Goal: Find specific page/section: Find specific page/section

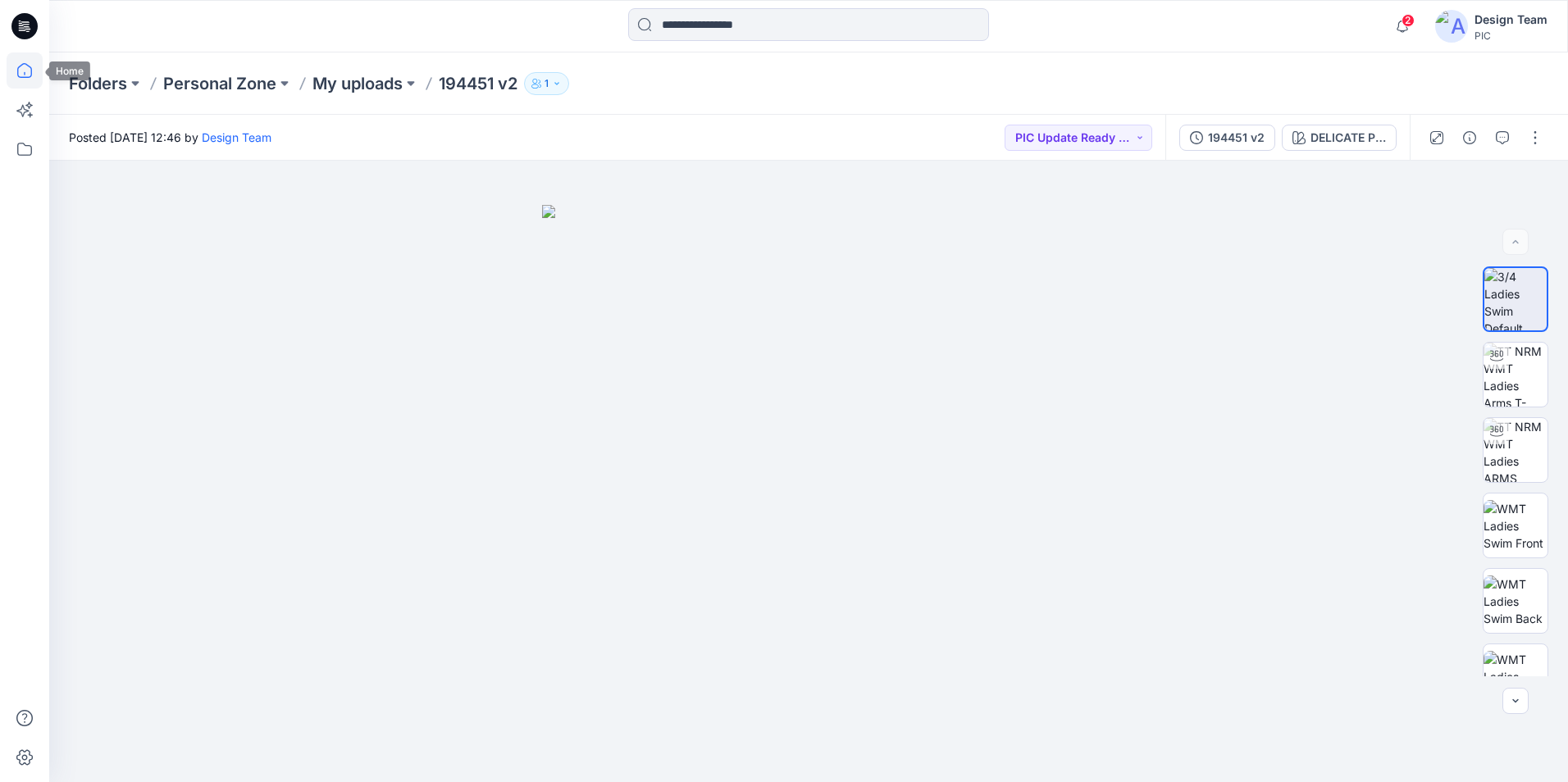
drag, startPoint x: 0, startPoint y: 0, endPoint x: 29, endPoint y: 65, distance: 71.2
click at [29, 65] on icon at bounding box center [25, 71] width 36 height 36
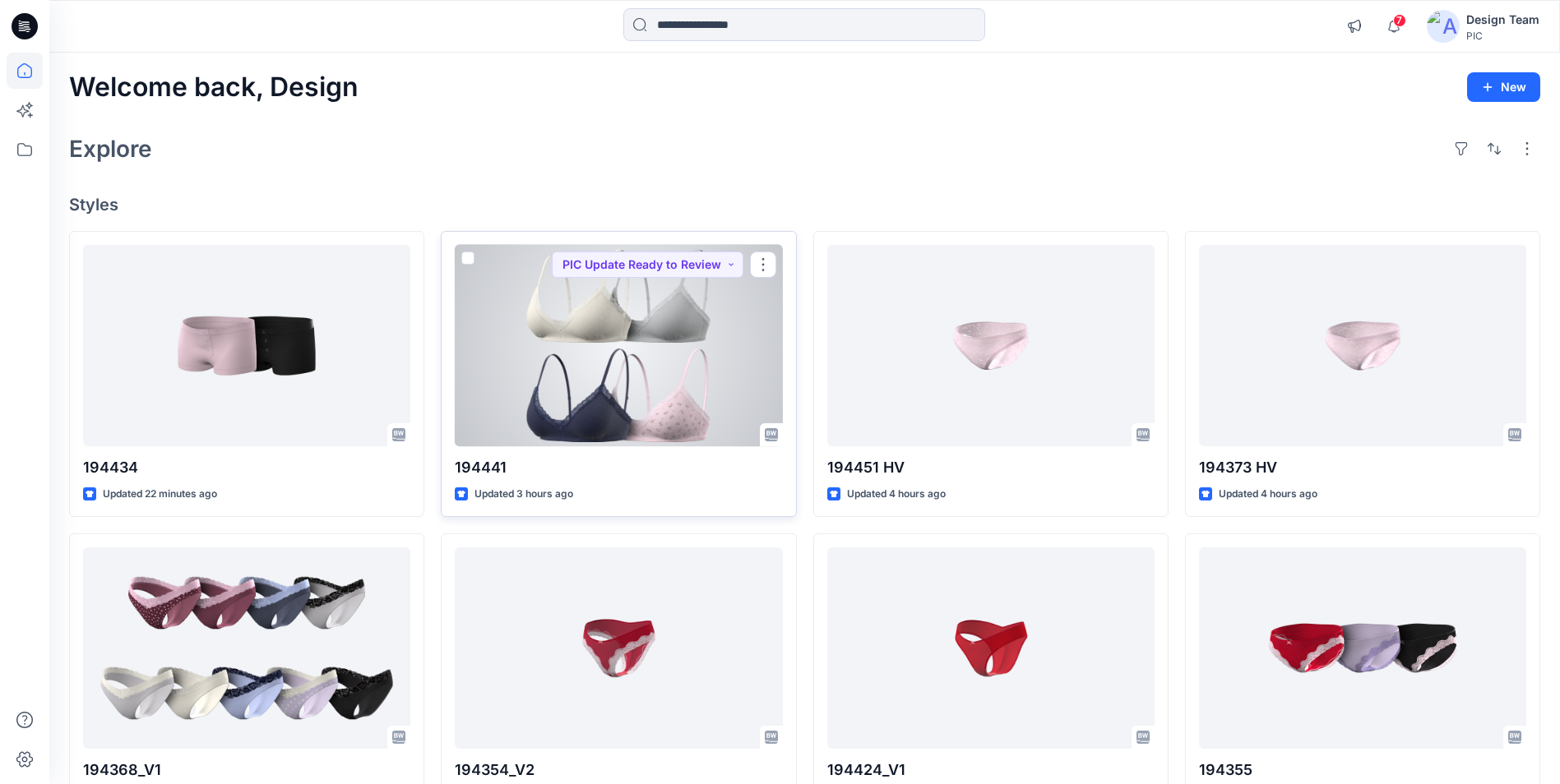
click at [613, 319] on div at bounding box center [618, 346] width 327 height 202
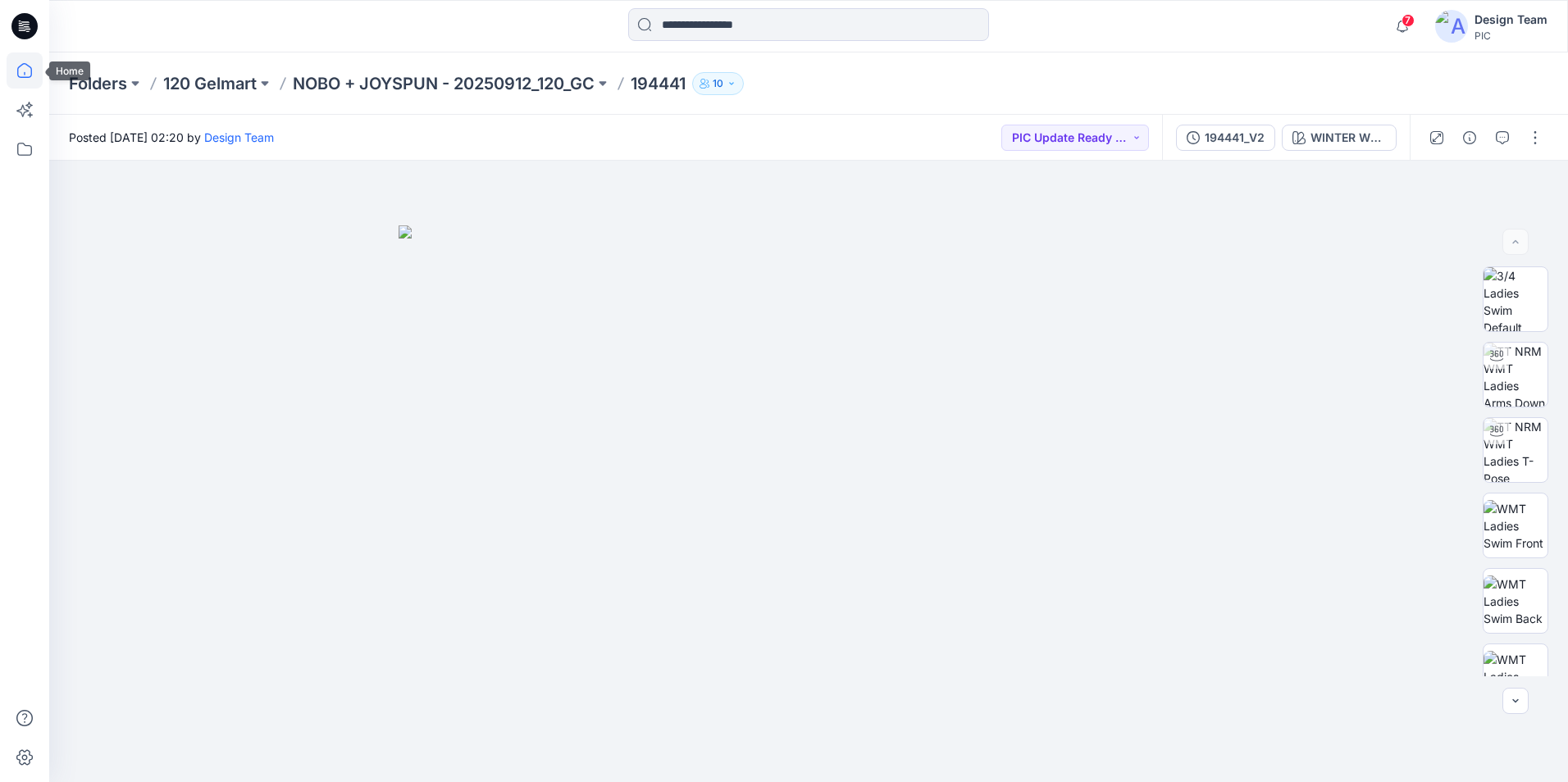
click at [25, 73] on icon at bounding box center [24, 74] width 1 height 3
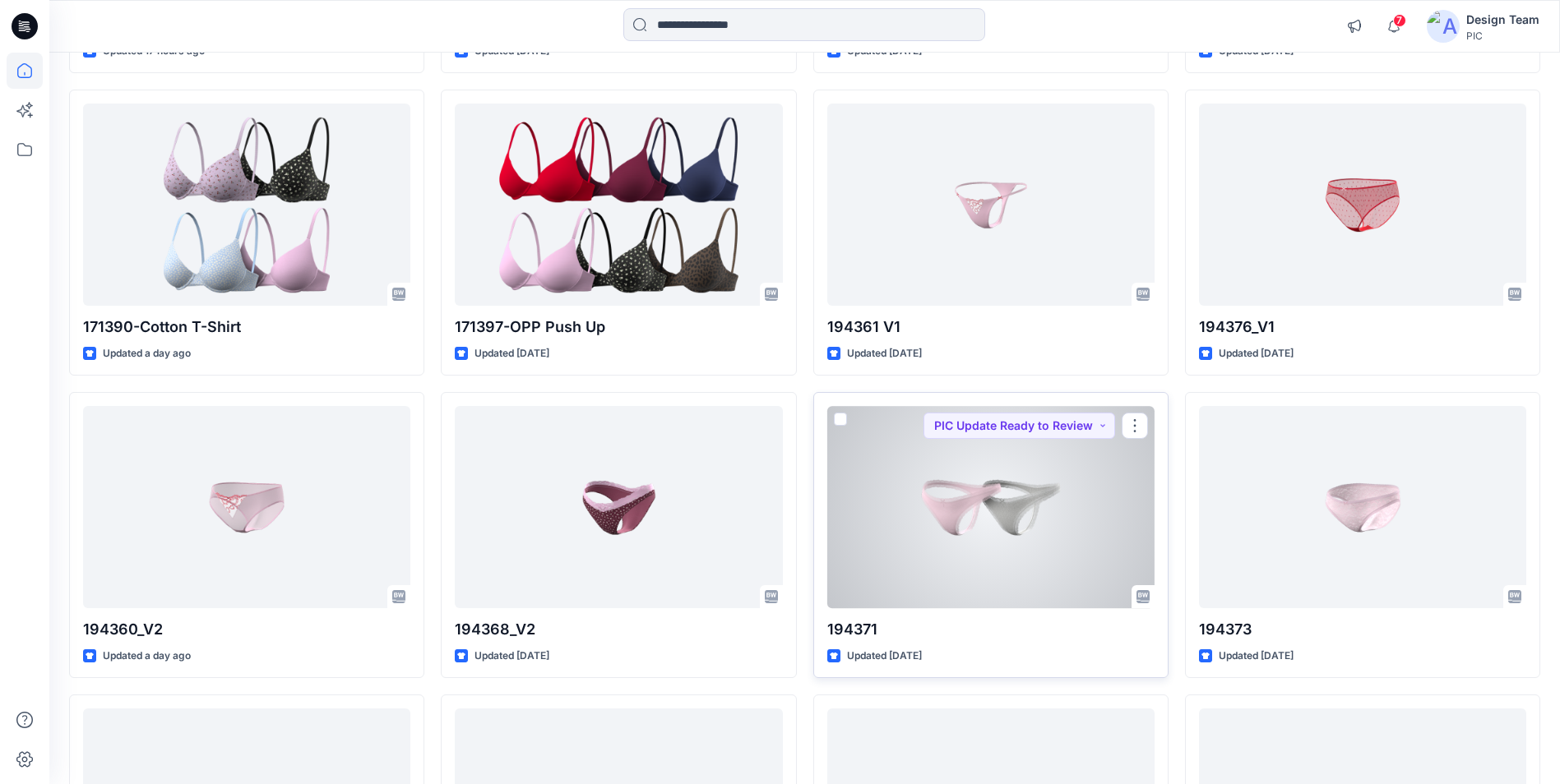
scroll to position [3123, 0]
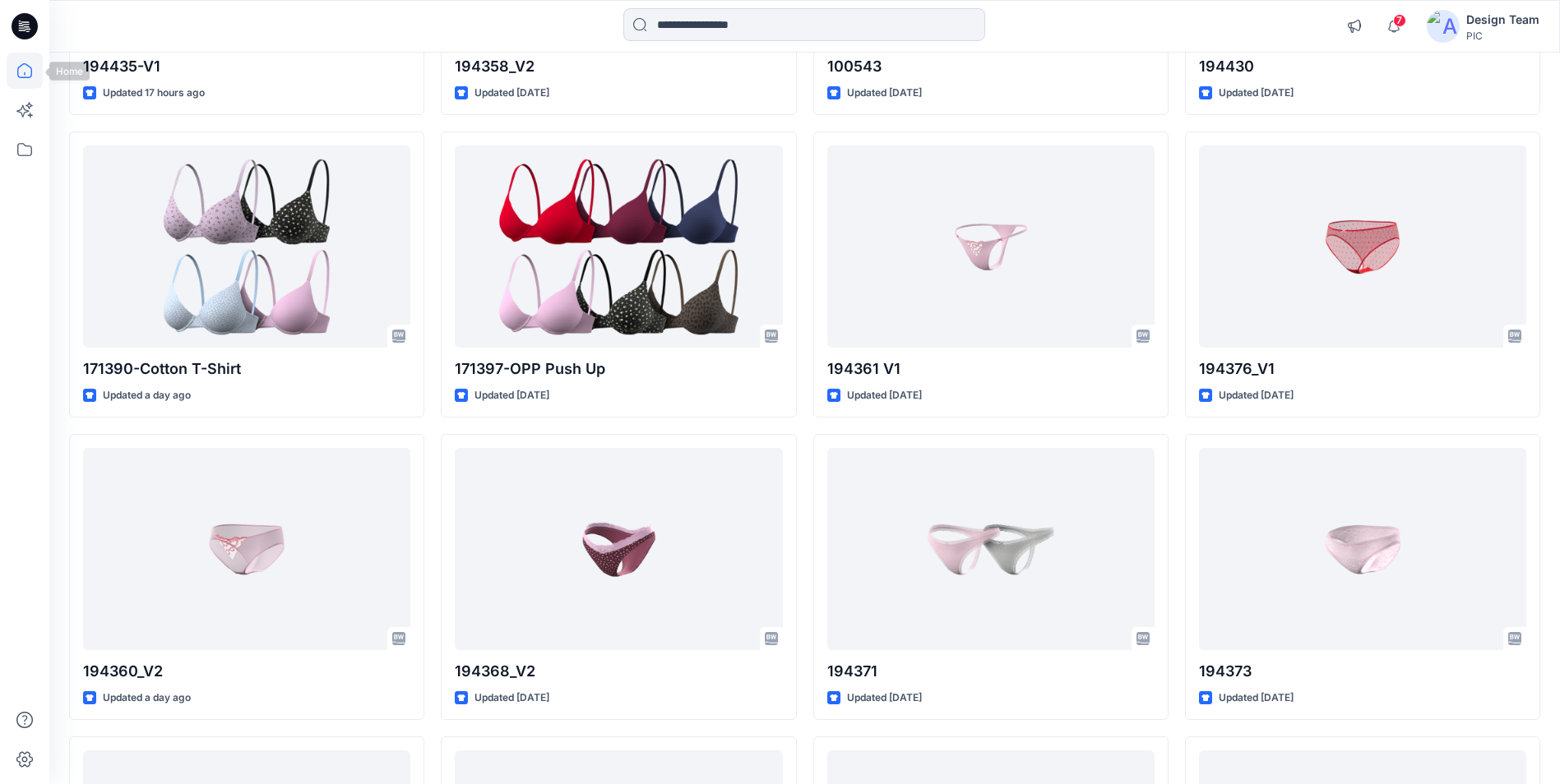
click at [36, 74] on icon at bounding box center [25, 71] width 36 height 36
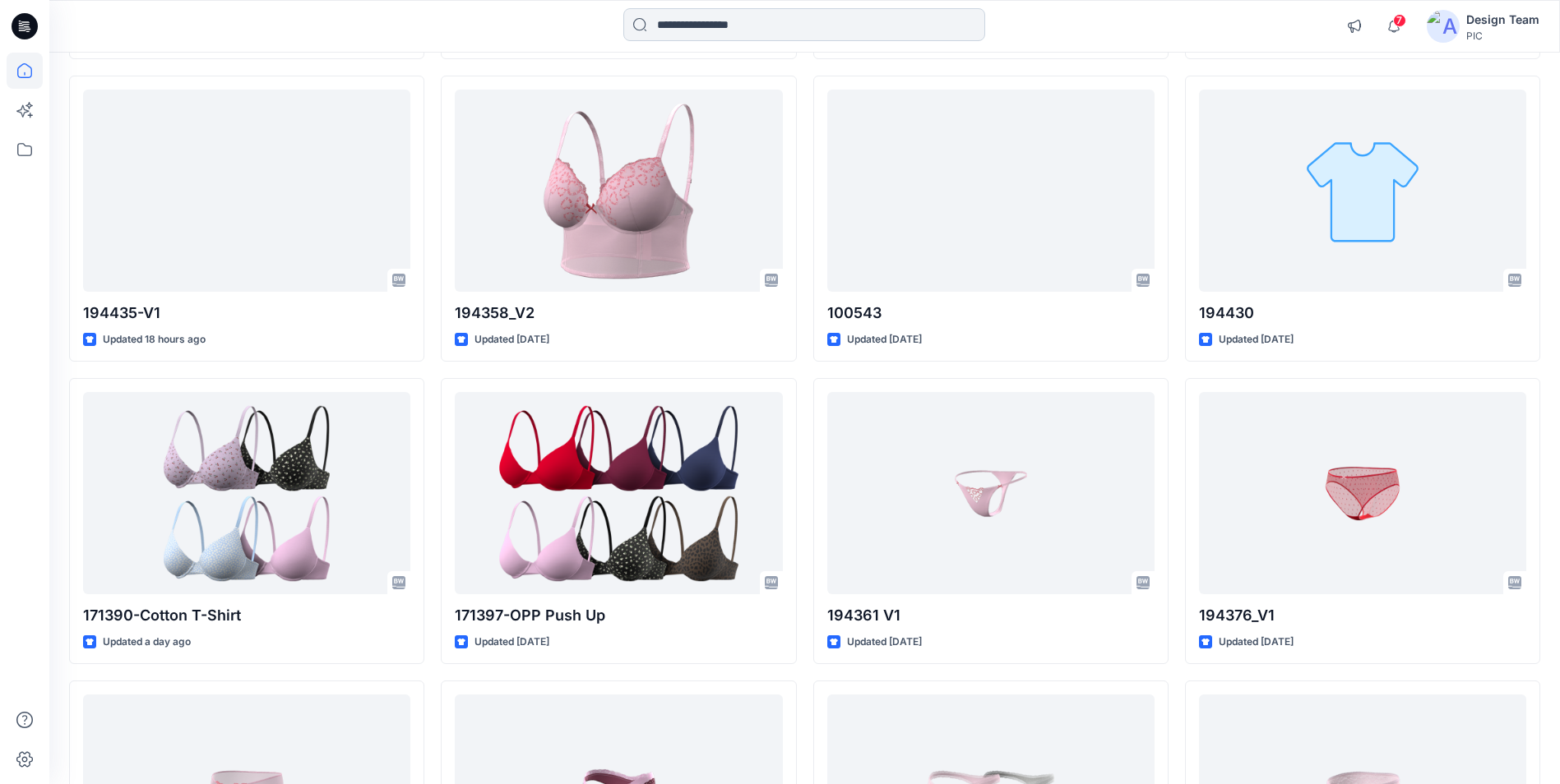
scroll to position [2794, 0]
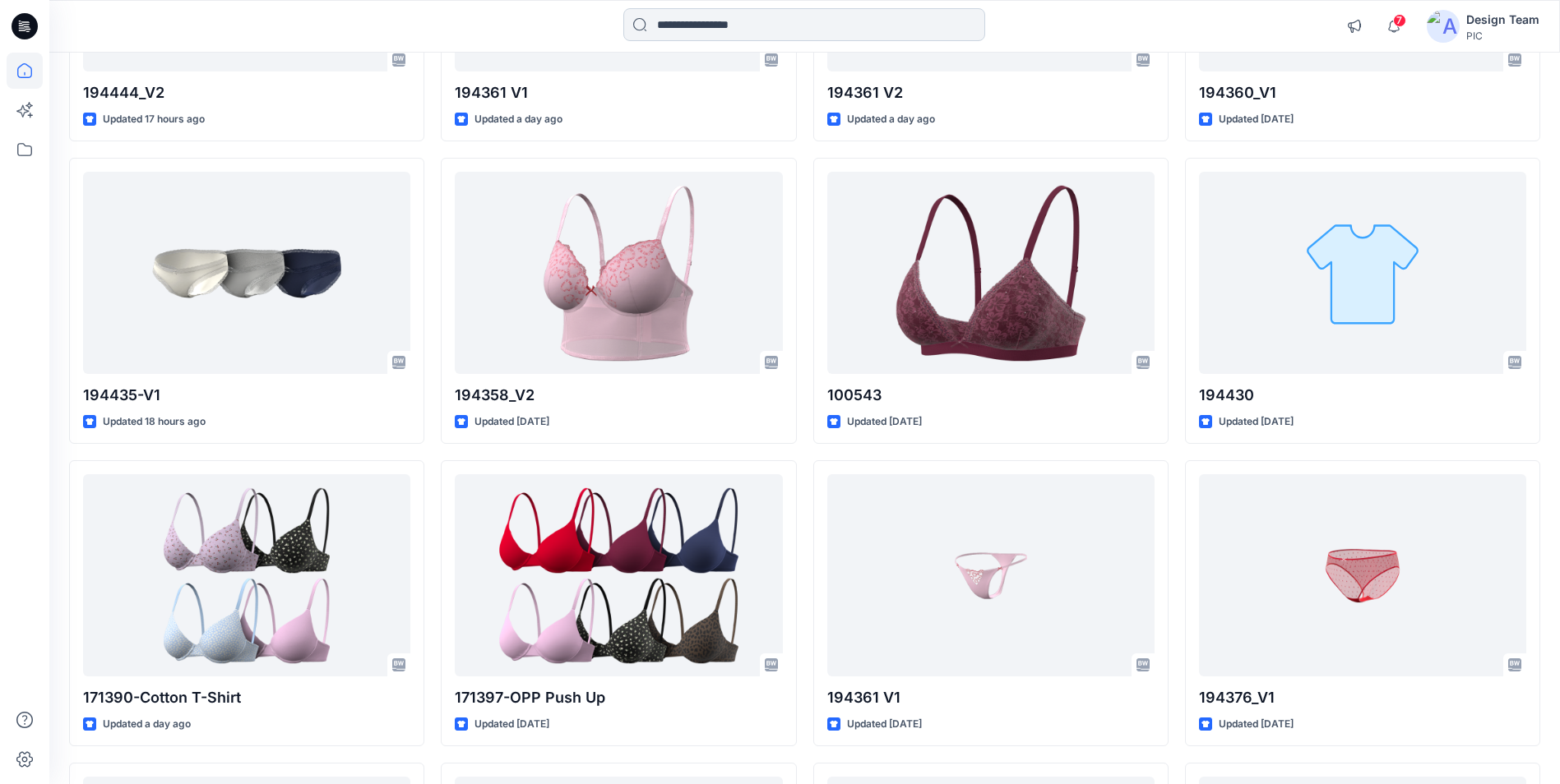
click at [721, 26] on input at bounding box center [803, 25] width 361 height 32
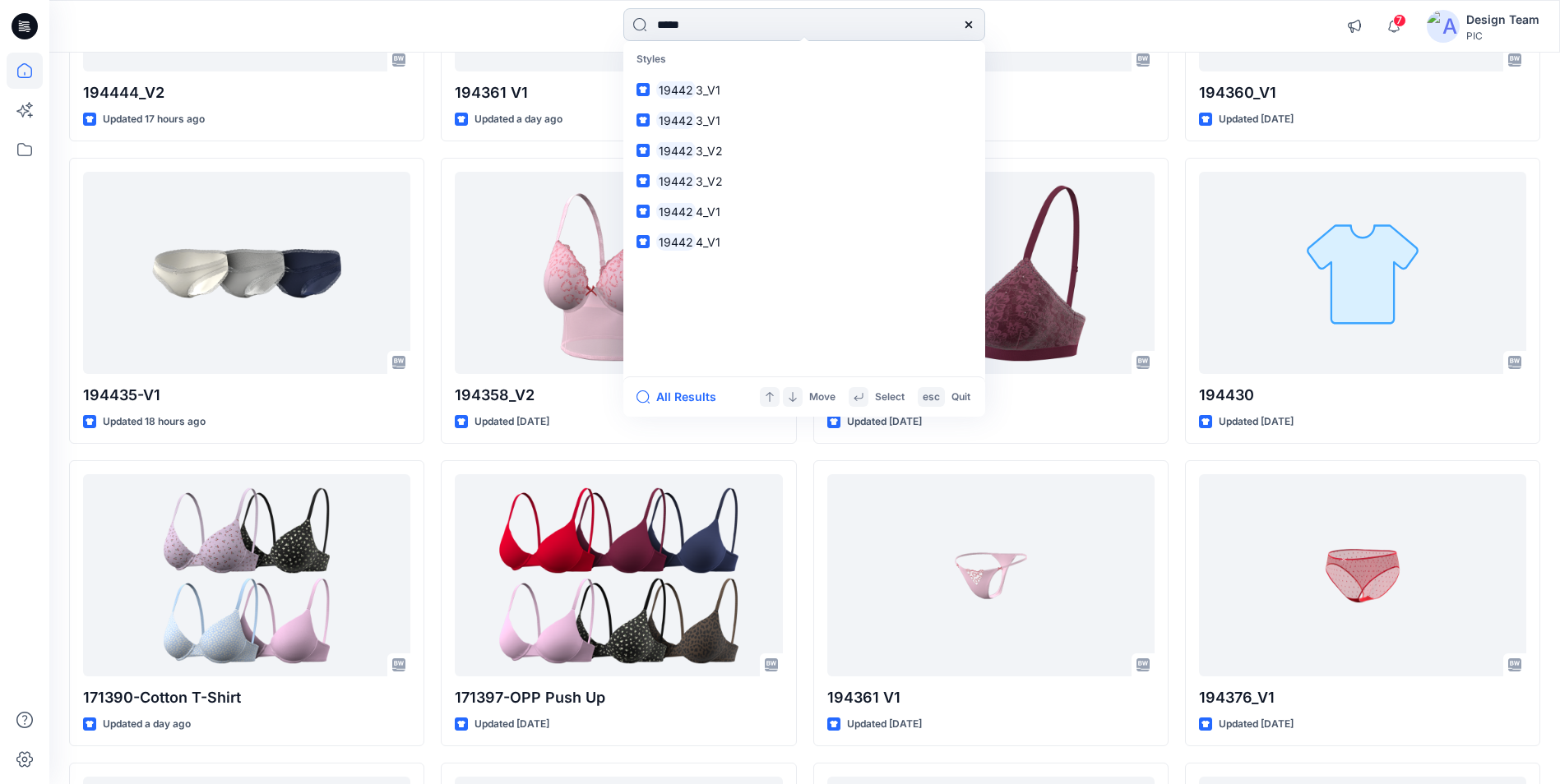
type input "******"
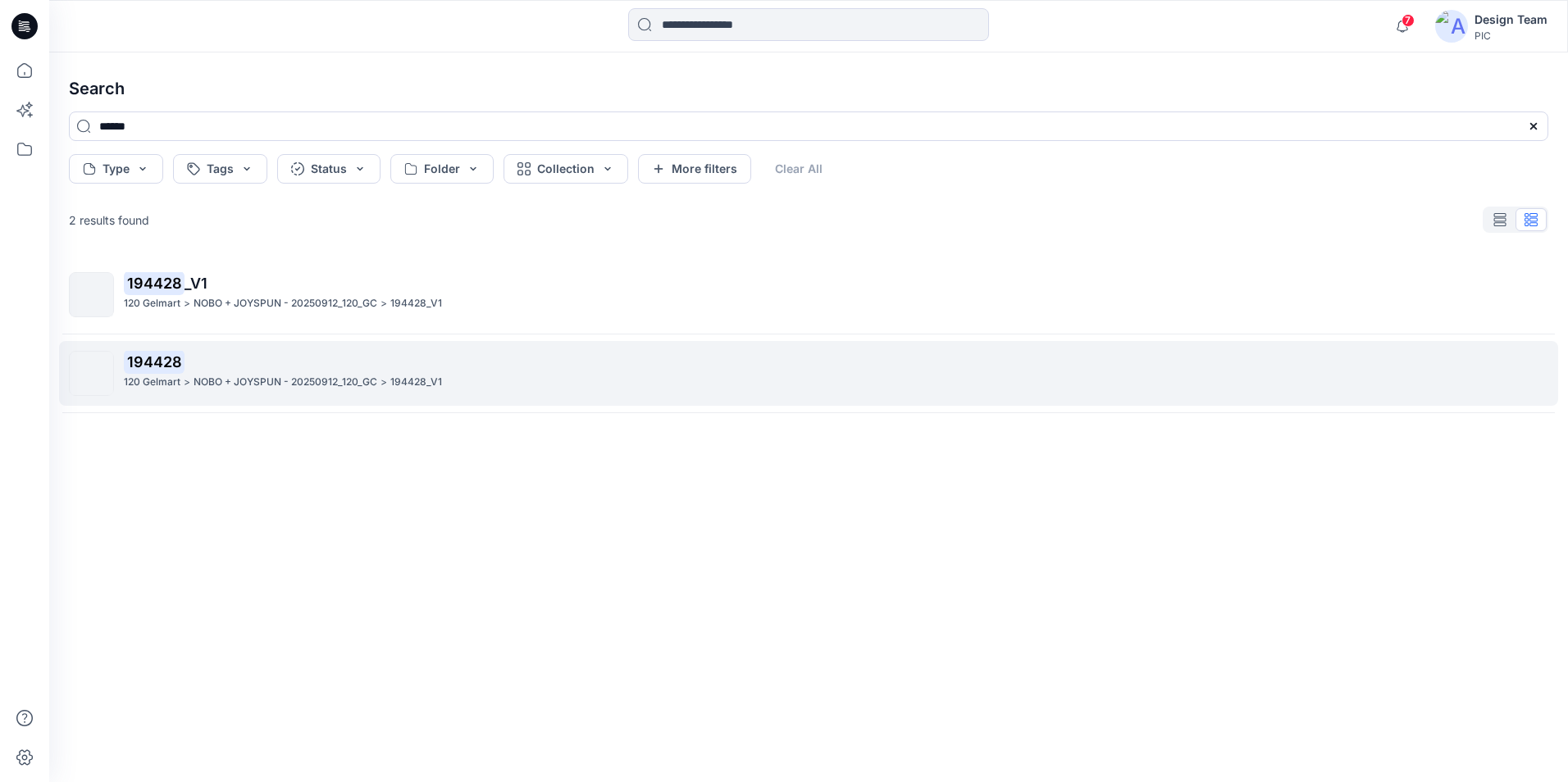
click at [229, 377] on p "NOBO + JOYSPUN - 20250912_120_GC" at bounding box center [285, 382] width 184 height 17
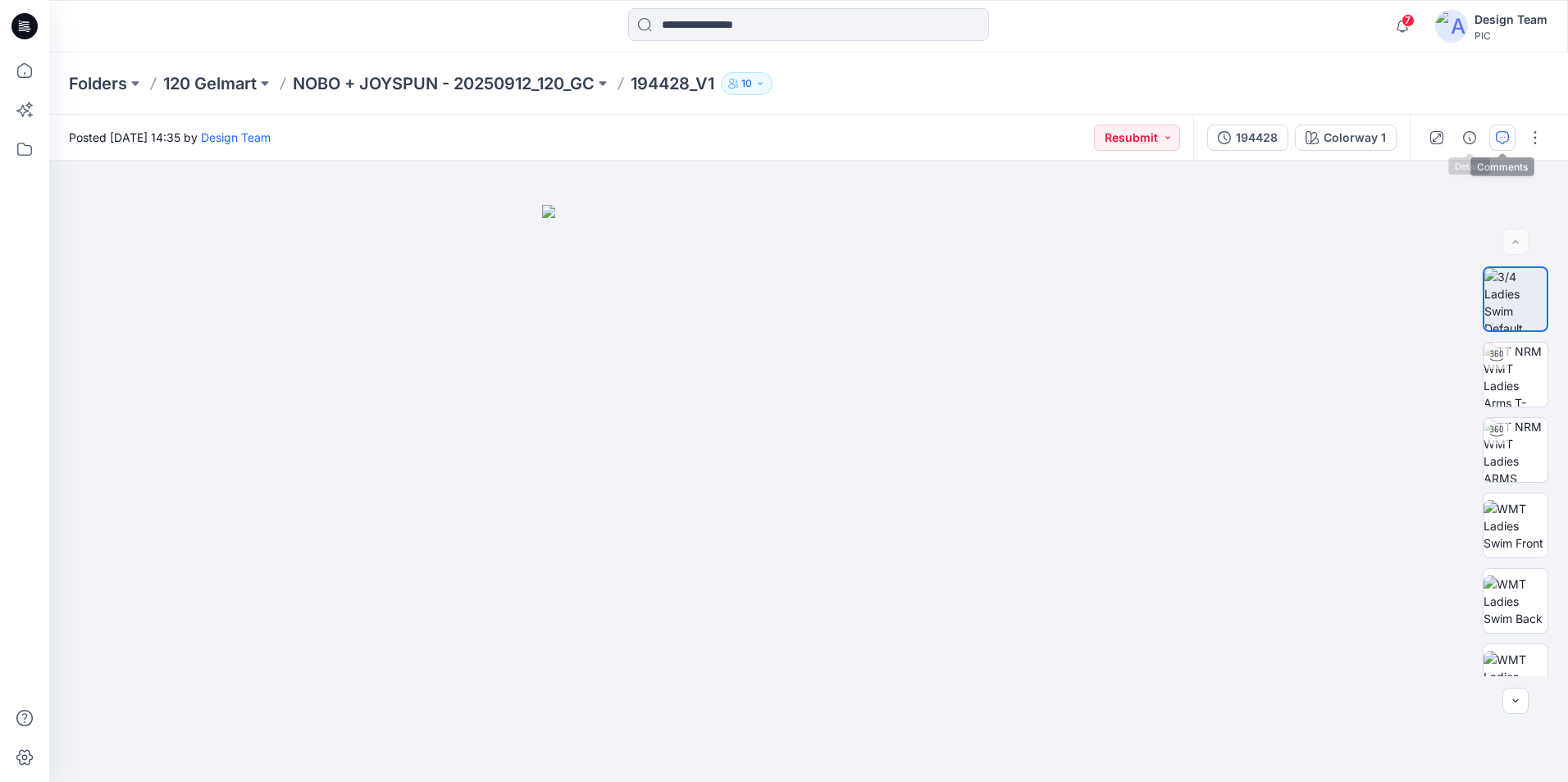
click at [1507, 135] on icon "button" at bounding box center [1502, 137] width 13 height 13
